Goal: Information Seeking & Learning: Learn about a topic

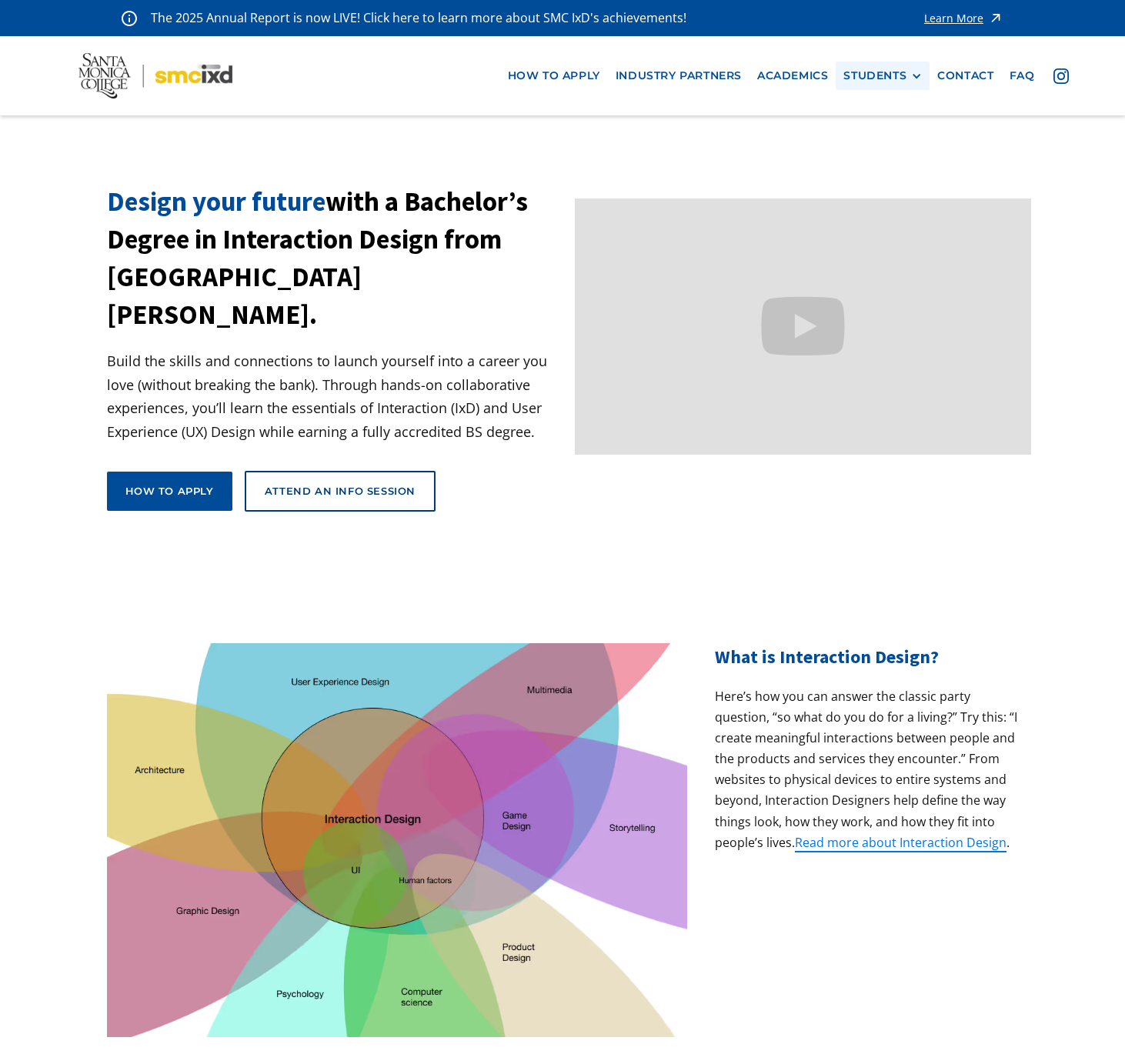
click at [902, 77] on div "STUDENTS" at bounding box center [875, 76] width 63 height 14
click at [938, 128] on link "Current Students" at bounding box center [912, 132] width 138 height 28
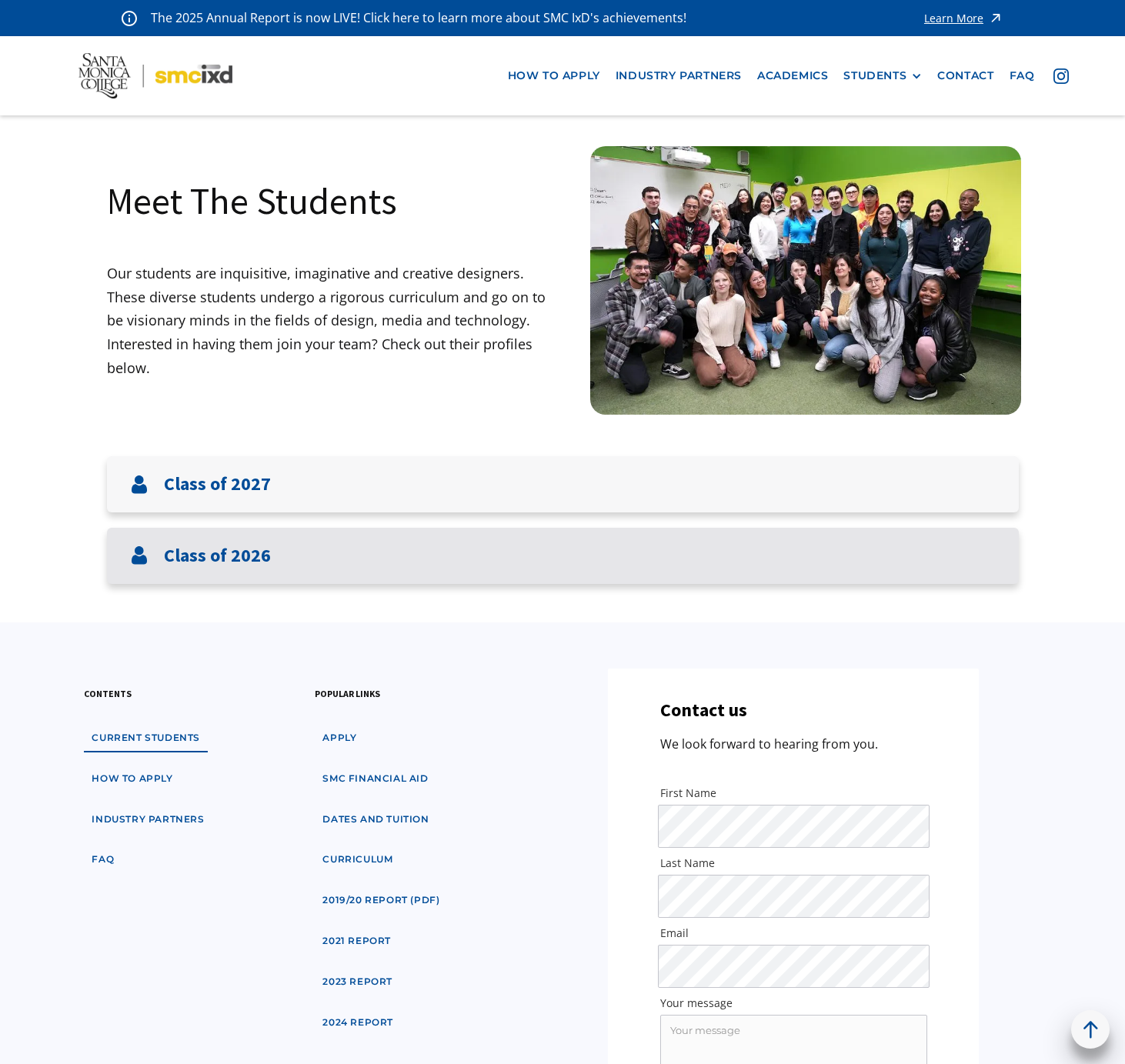
click at [189, 552] on h3 "Class of 2026" at bounding box center [217, 556] width 107 height 22
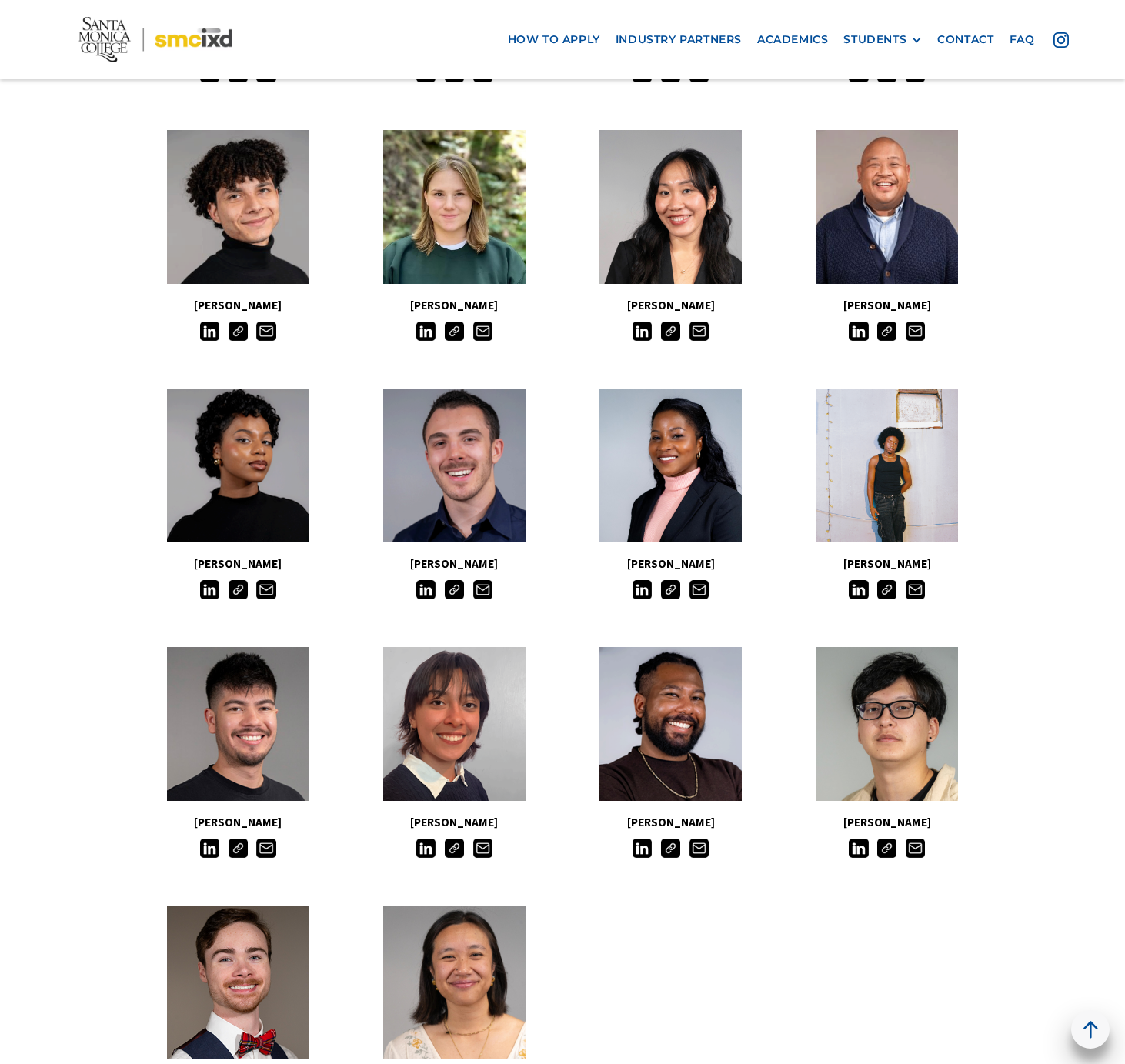
scroll to position [929, 0]
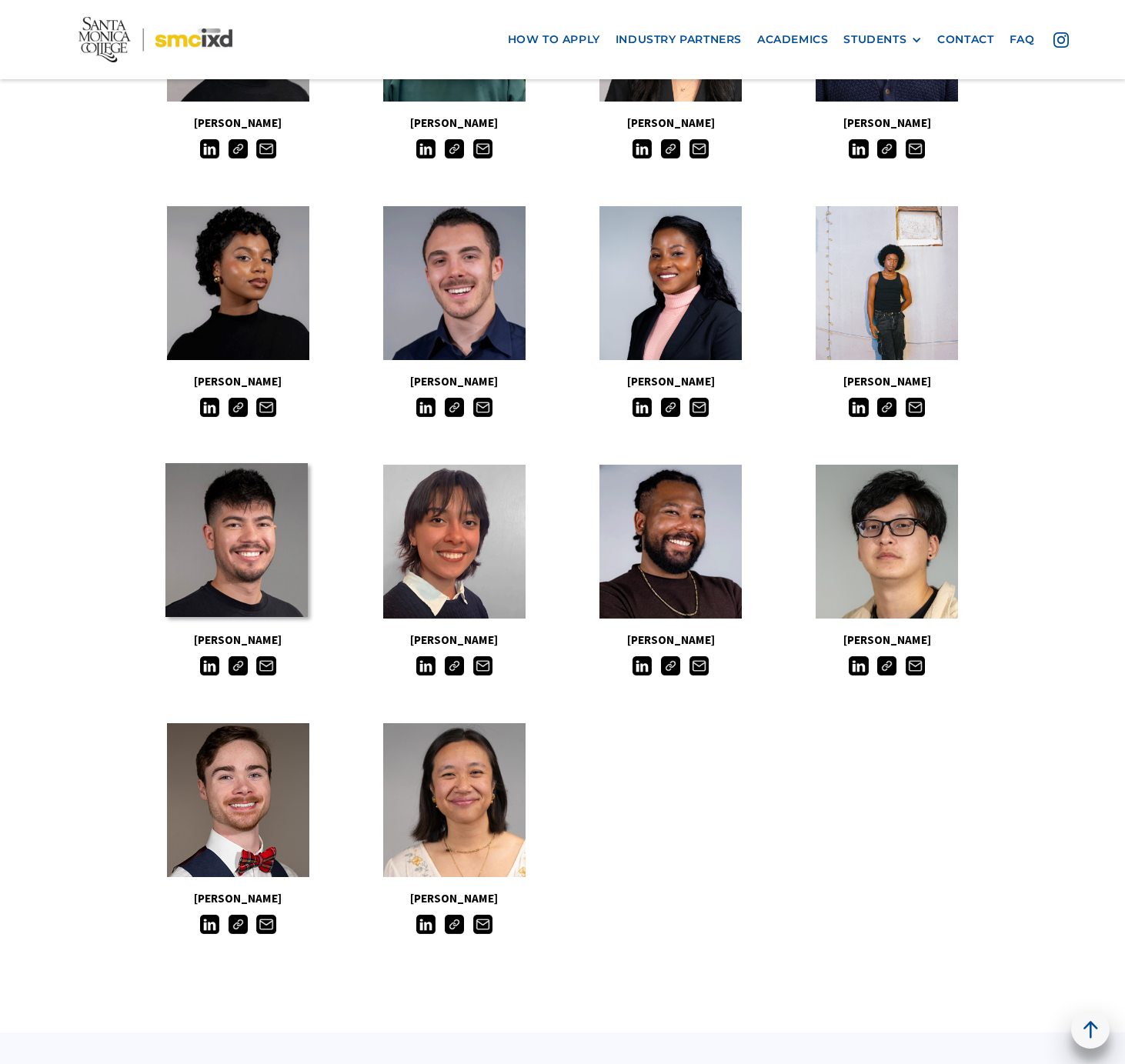
click at [250, 558] on link at bounding box center [236, 539] width 142 height 154
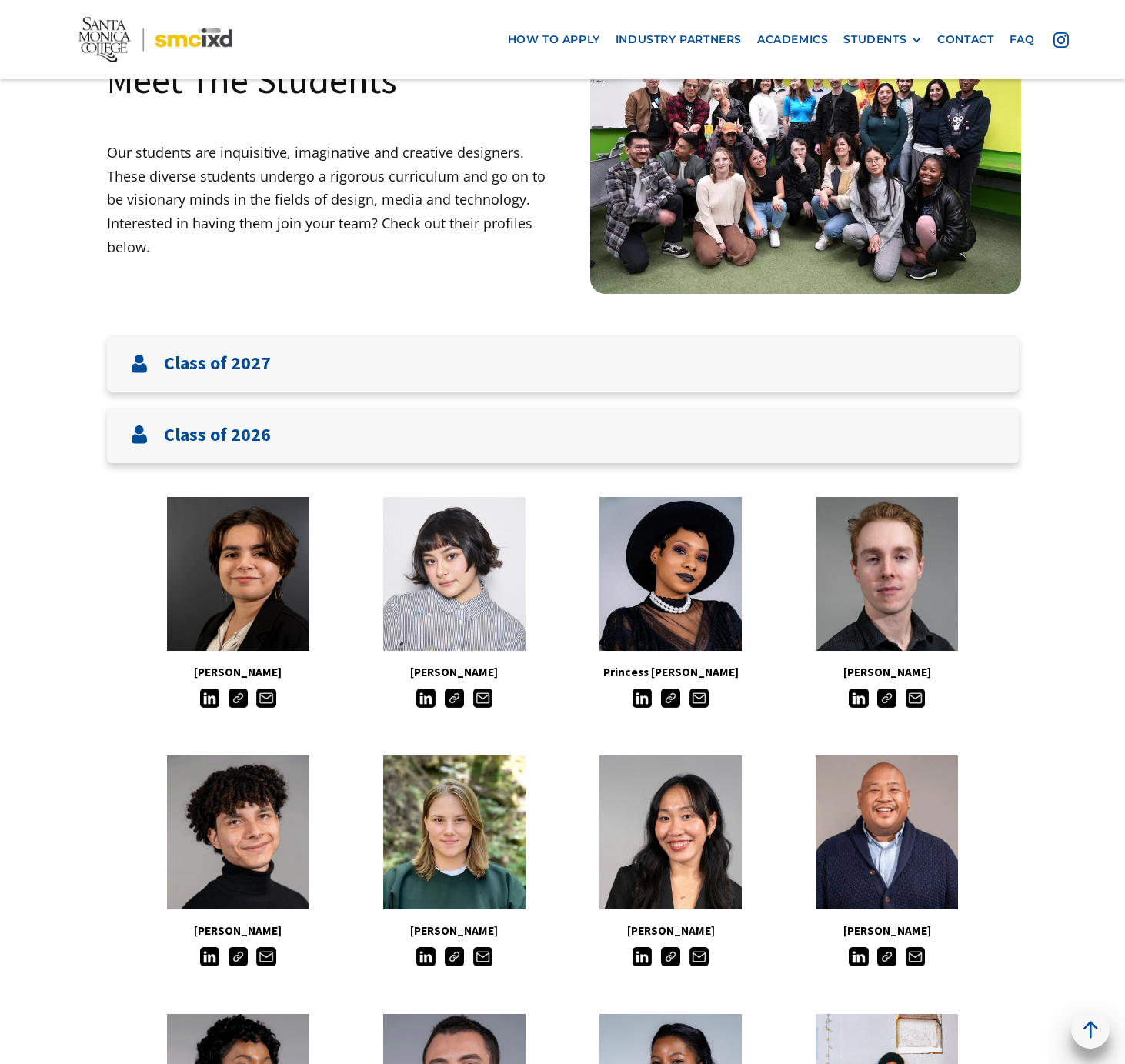
scroll to position [0, 0]
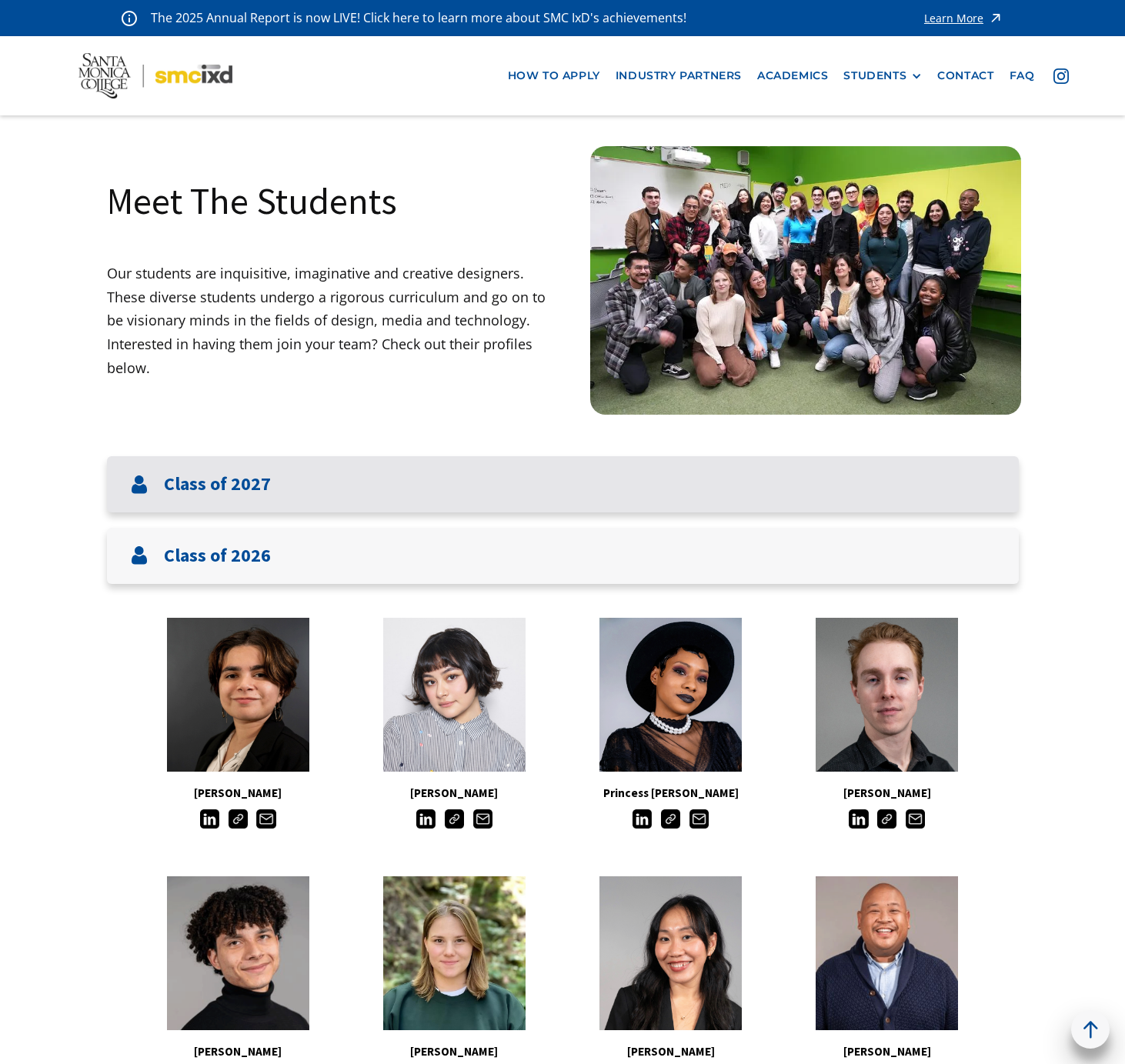
click at [278, 493] on div "Class of 2027" at bounding box center [563, 484] width 912 height 56
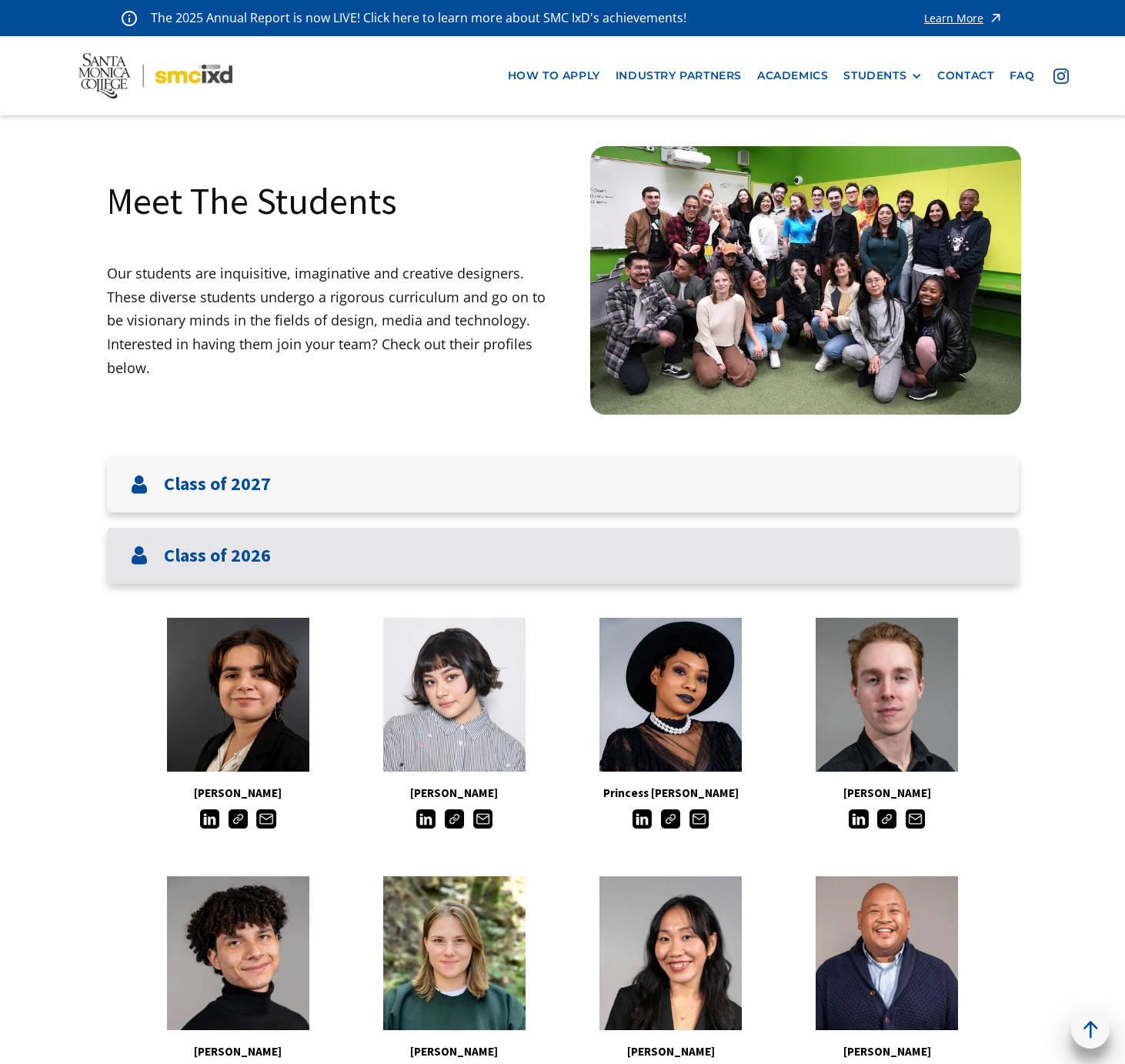
click at [183, 575] on div "Class of 2026" at bounding box center [563, 556] width 912 height 56
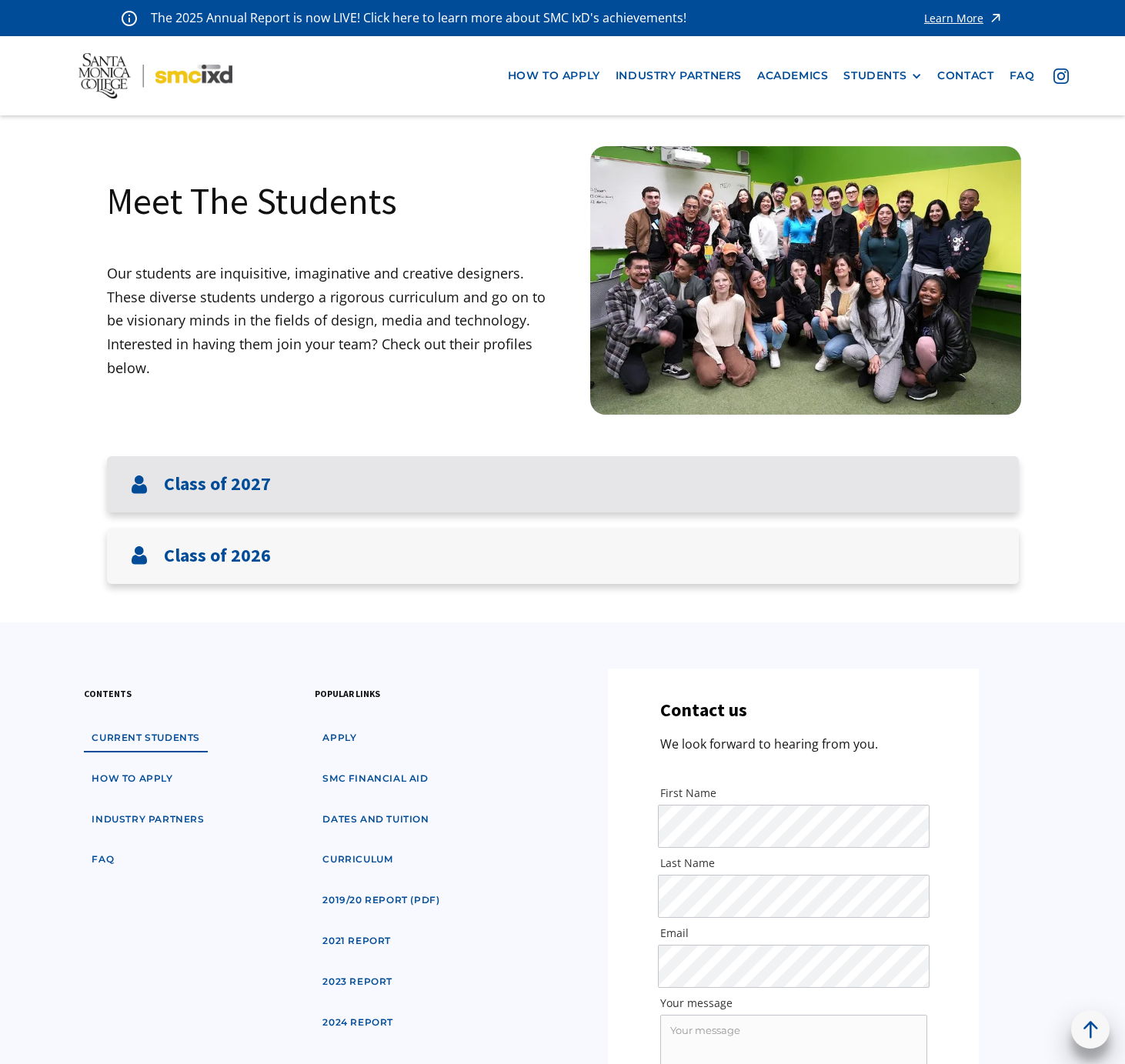
click at [214, 489] on h3 "Class of 2027" at bounding box center [217, 484] width 107 height 22
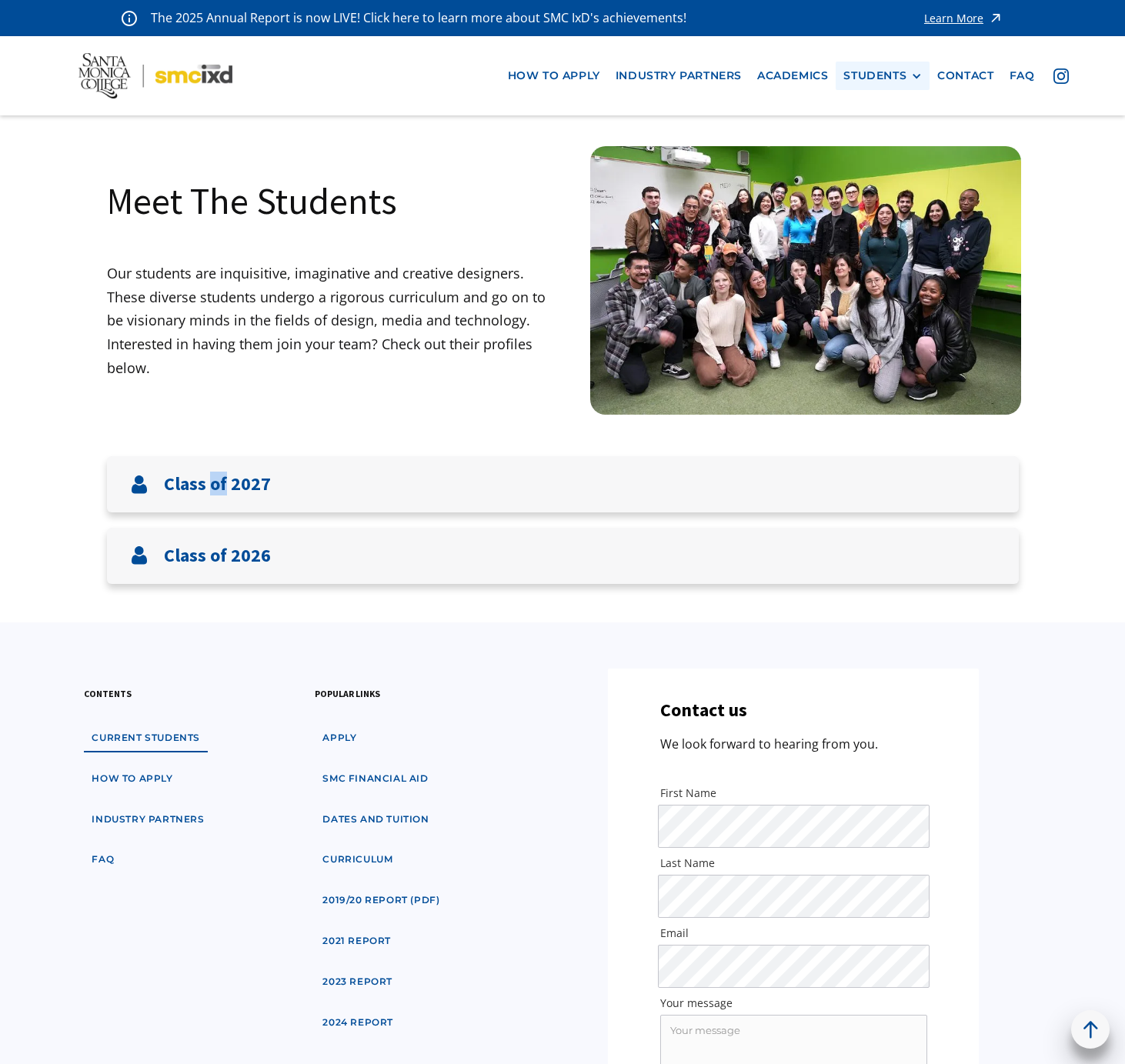
click at [920, 78] on div at bounding box center [916, 75] width 11 height 11
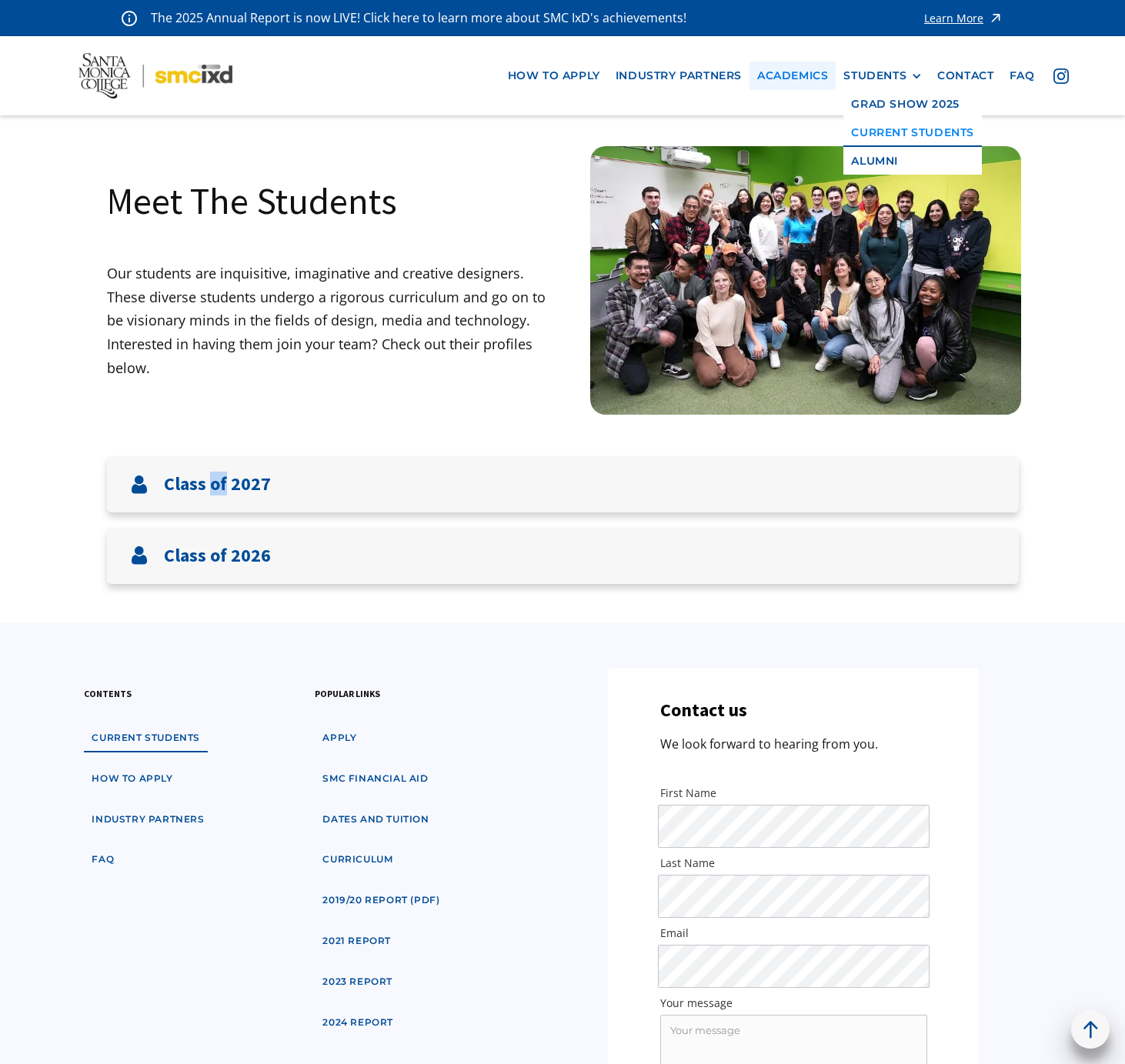
click at [797, 68] on link "Academics" at bounding box center [793, 75] width 86 height 28
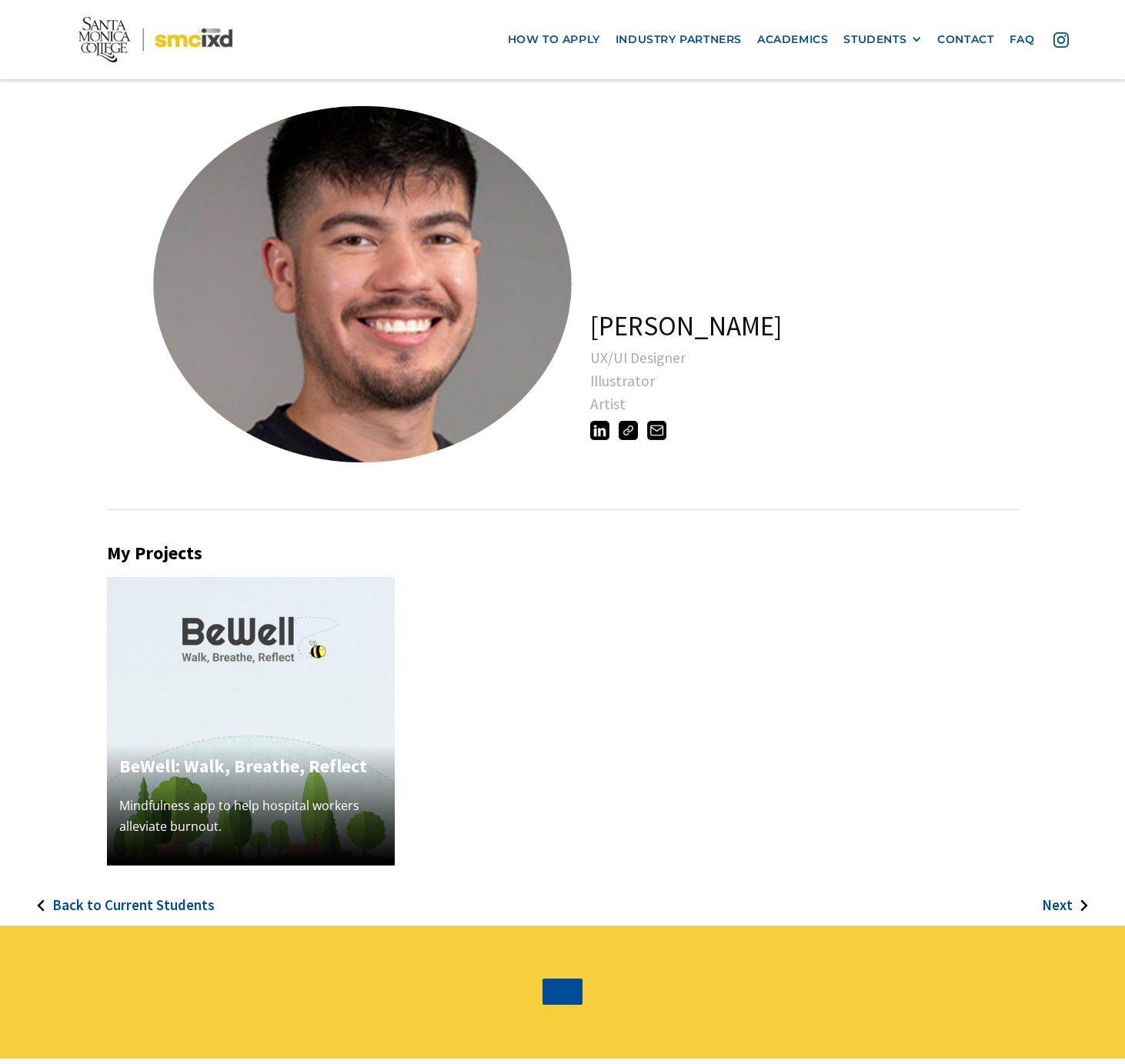
click at [325, 666] on img at bounding box center [251, 721] width 289 height 289
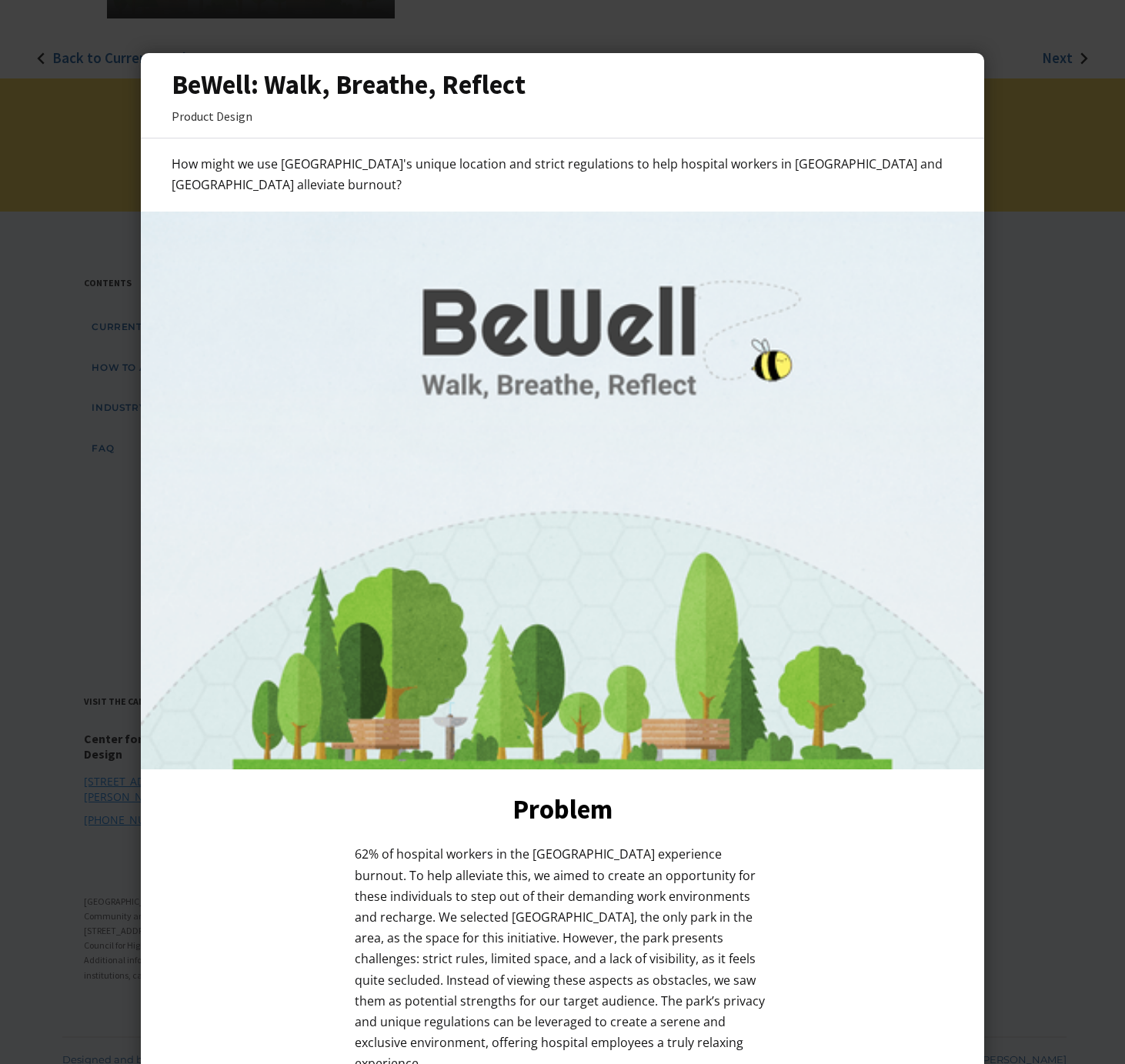
click at [1016, 445] on div at bounding box center [562, 532] width 1125 height 1064
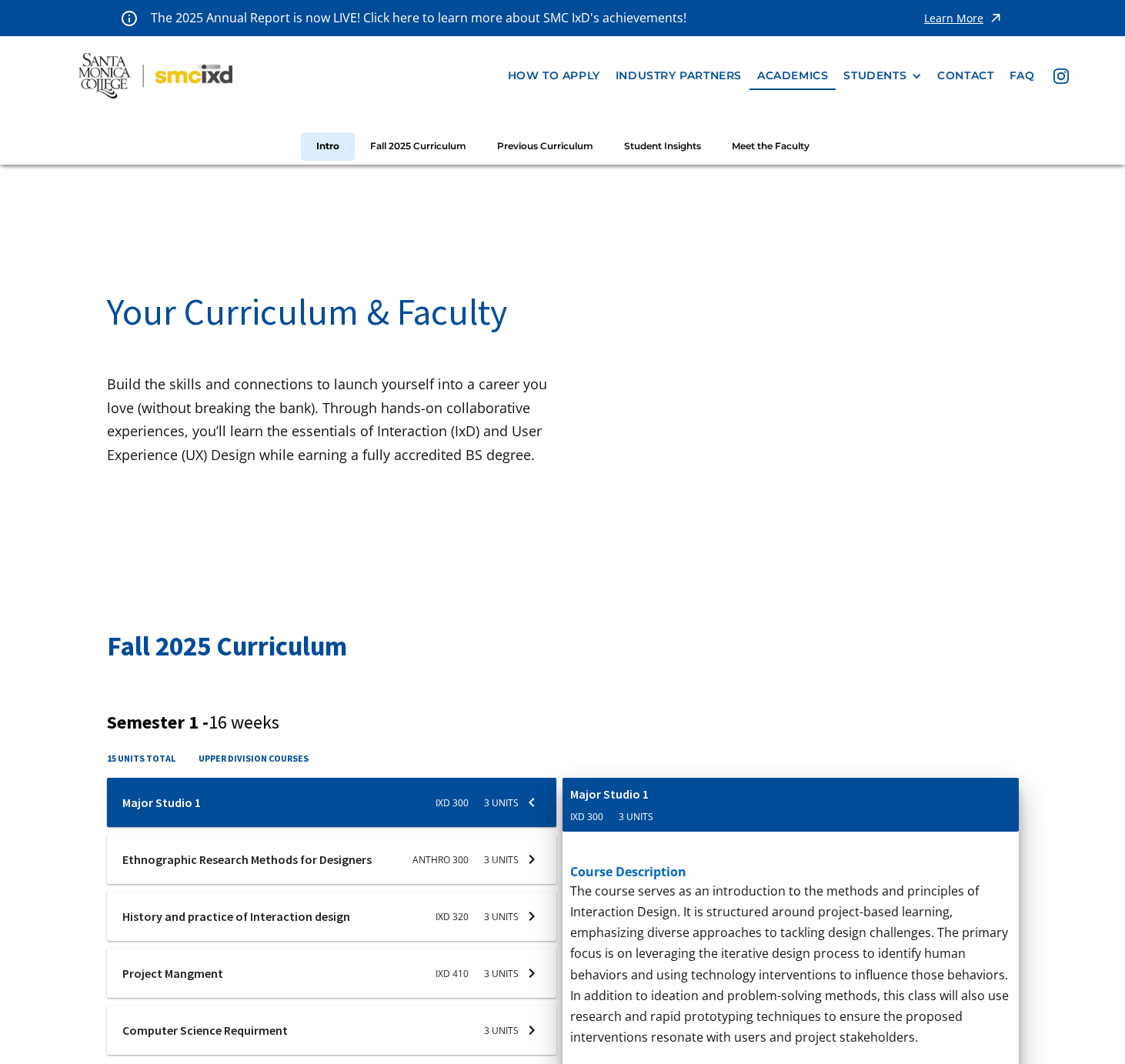
click at [730, 73] on link "industry partners" at bounding box center [678, 75] width 142 height 28
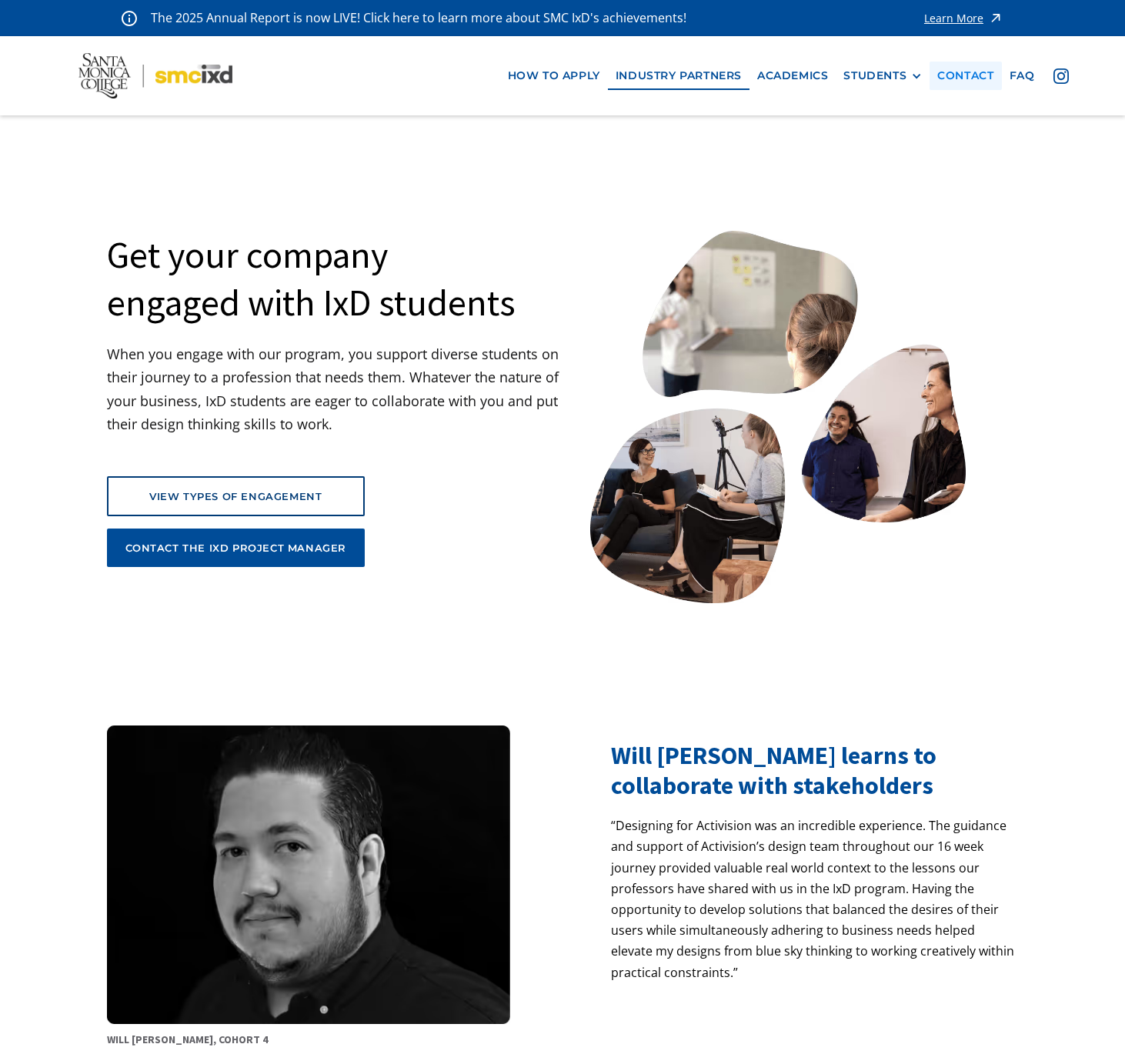
click at [983, 76] on link "contact" at bounding box center [966, 75] width 72 height 28
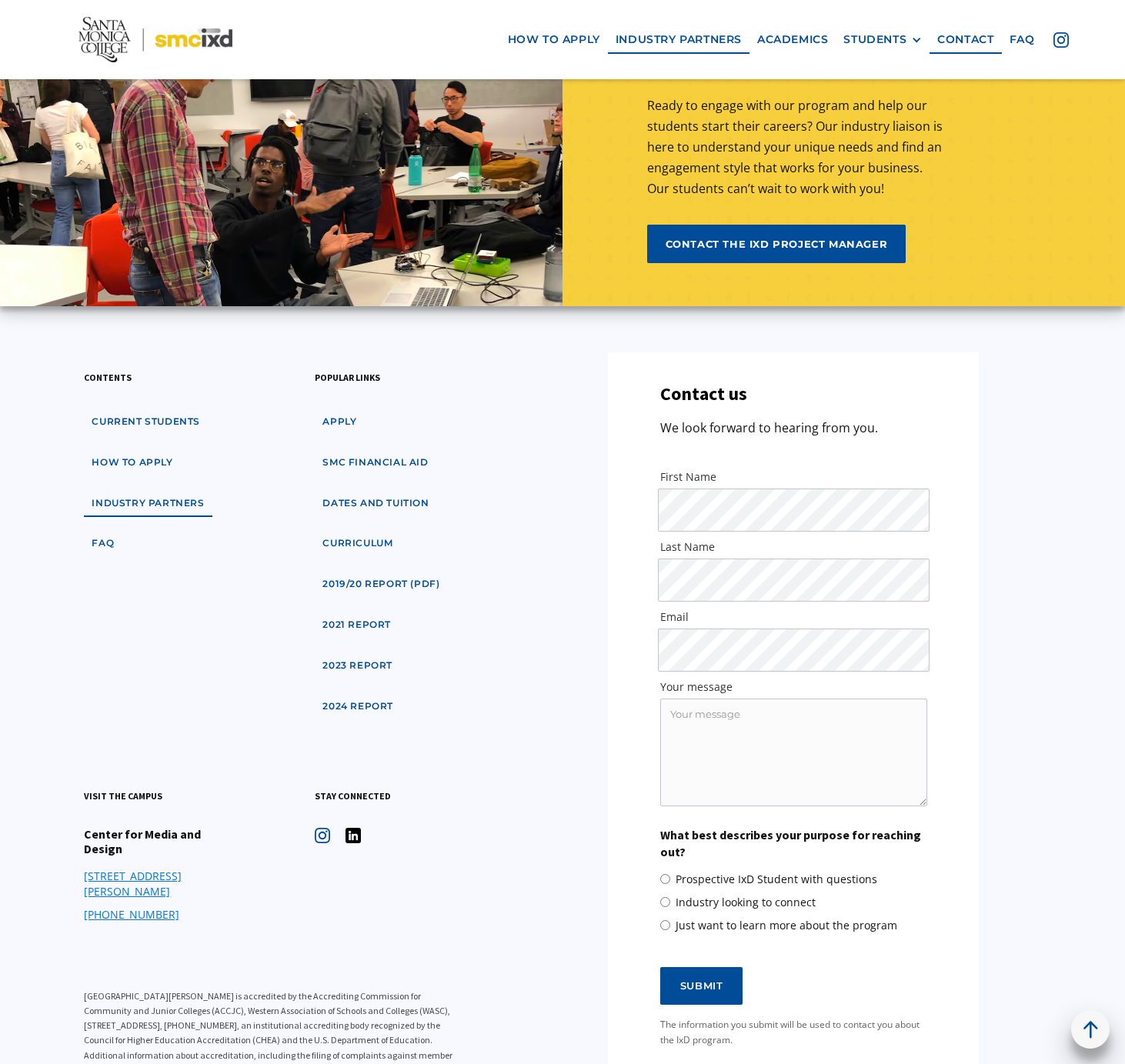
scroll to position [4935, 0]
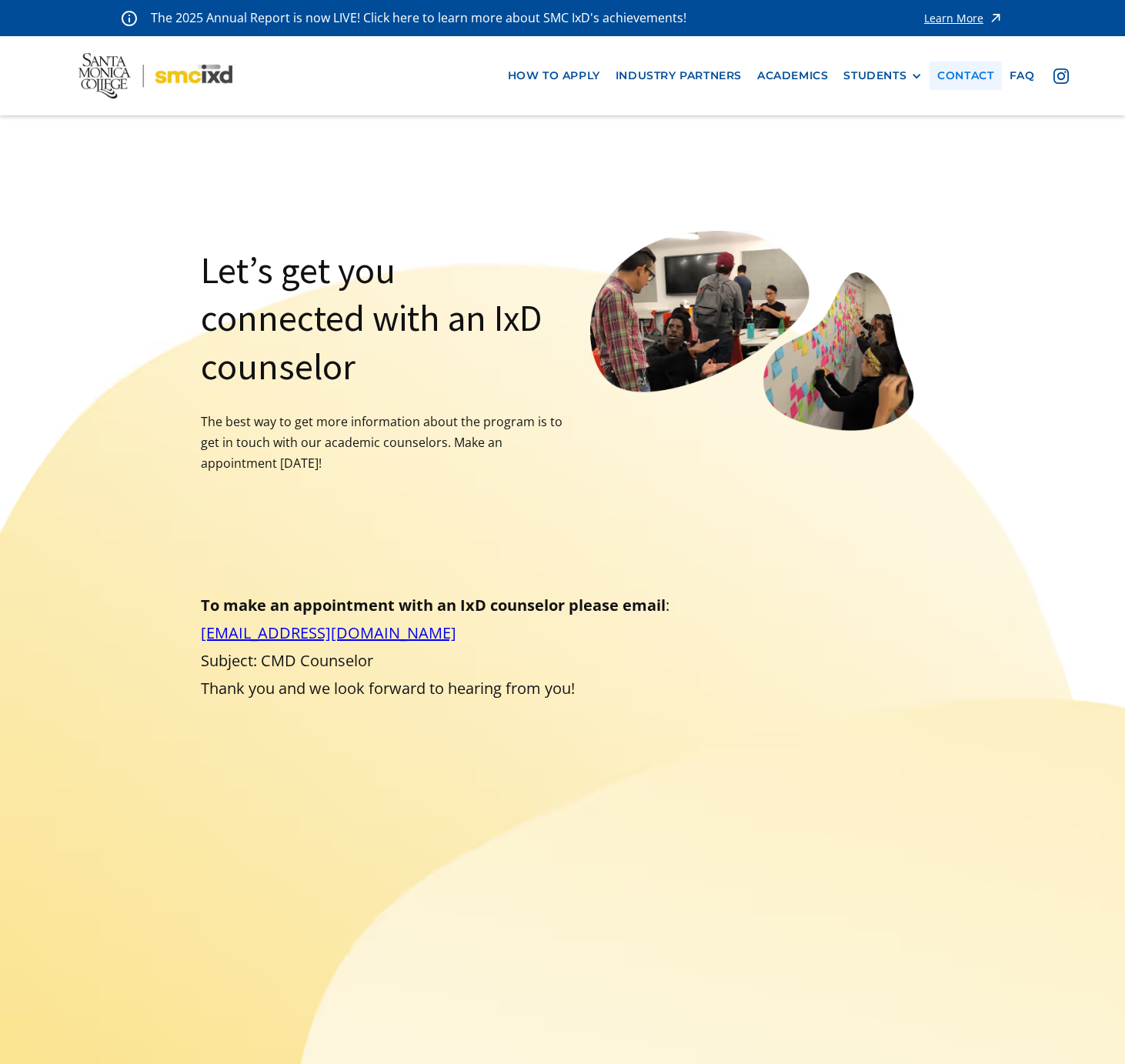
click at [963, 70] on link "contact" at bounding box center [966, 75] width 72 height 28
click at [198, 72] on img at bounding box center [155, 75] width 154 height 44
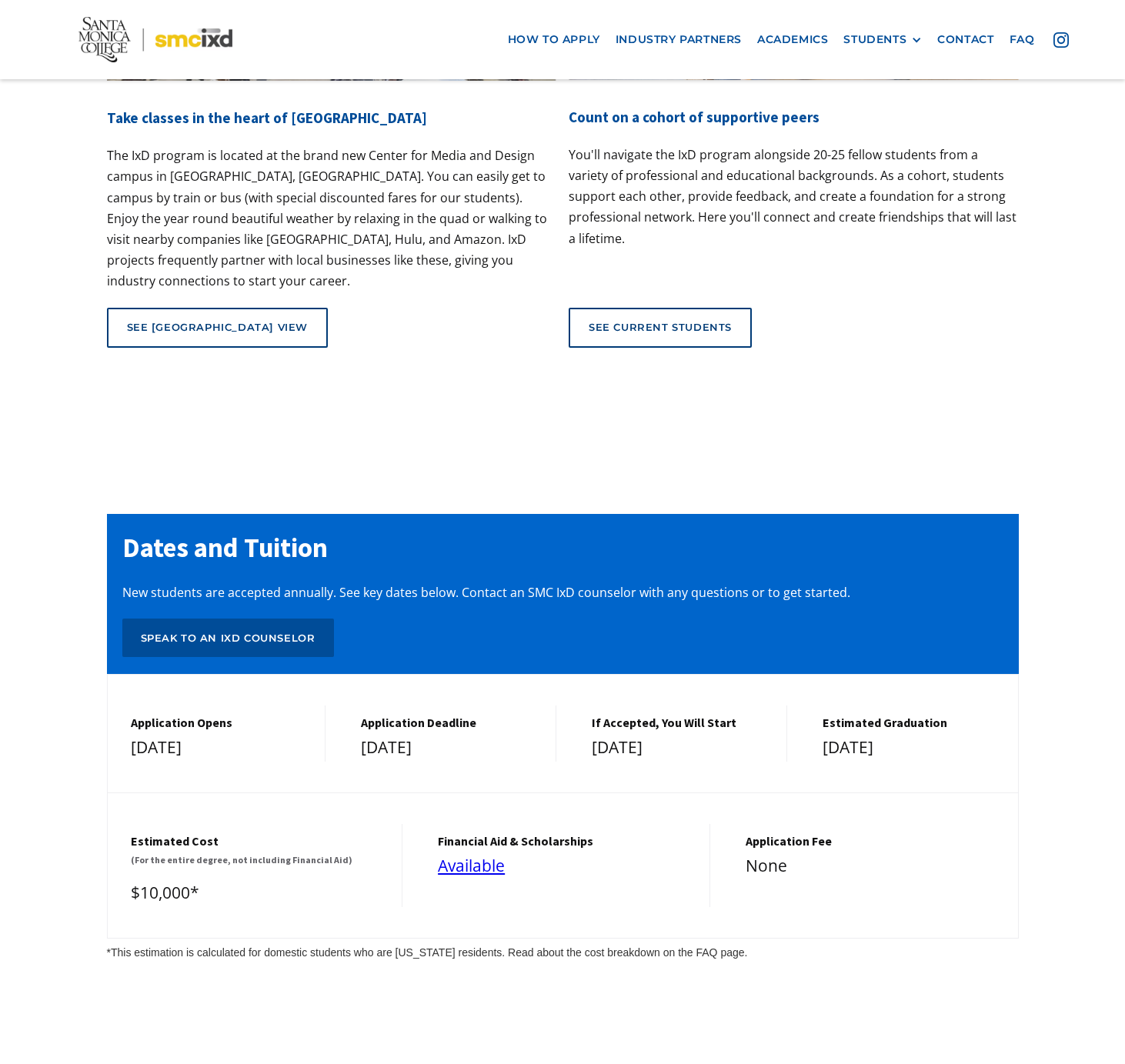
scroll to position [5631, 0]
